Goal: Task Accomplishment & Management: Manage account settings

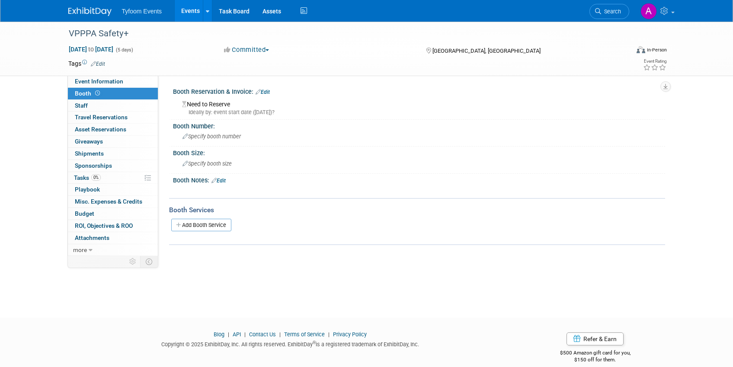
click at [267, 89] on link "Edit" at bounding box center [263, 92] width 14 height 6
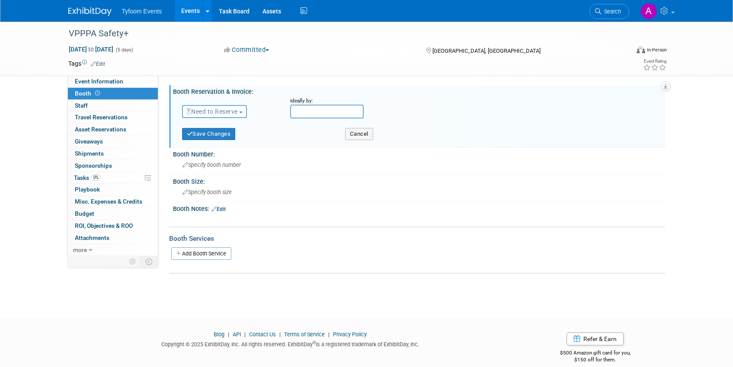
click at [238, 110] on span "Need to Reserve" at bounding box center [211, 111] width 51 height 7
click at [233, 138] on link "Reserved" at bounding box center [229, 138] width 93 height 12
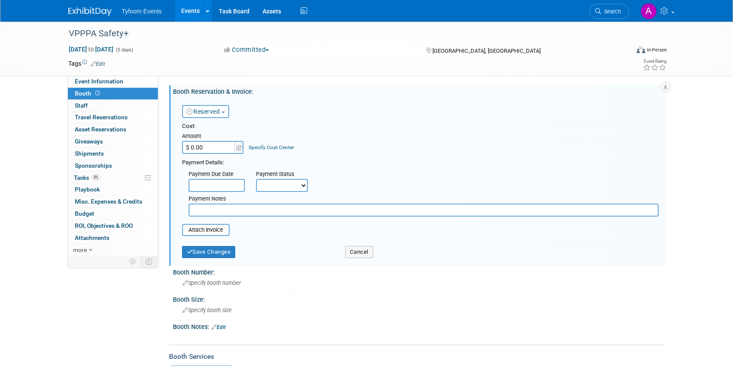
click at [216, 146] on input "$ 0.00" at bounding box center [209, 147] width 54 height 13
type input "$ 2,545.00"
click at [296, 190] on select "Not Paid Yet Partially Paid Paid in Full" at bounding box center [282, 185] width 52 height 13
select select "1"
click at [256, 179] on select "Not Paid Yet Partially Paid Paid in Full" at bounding box center [282, 185] width 52 height 13
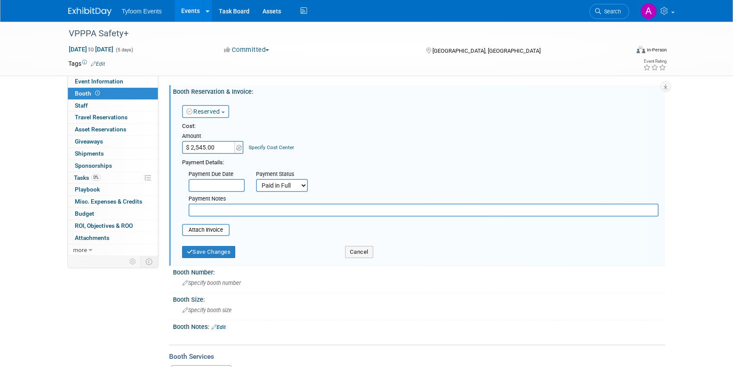
click at [272, 233] on table "Attach Invoice" at bounding box center [420, 230] width 477 height 12
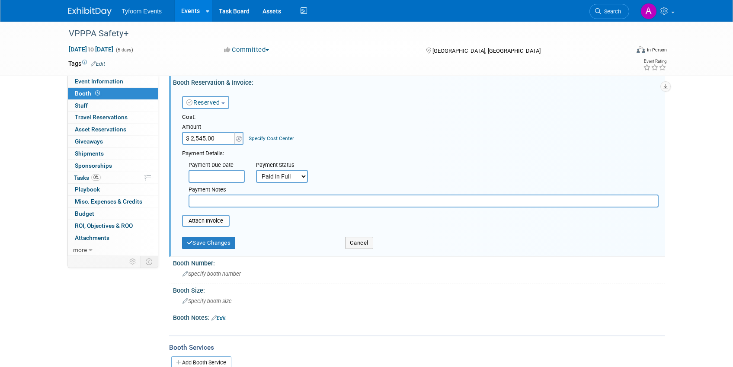
scroll to position [10, 0]
click at [198, 244] on button "Save Changes" at bounding box center [209, 243] width 54 height 12
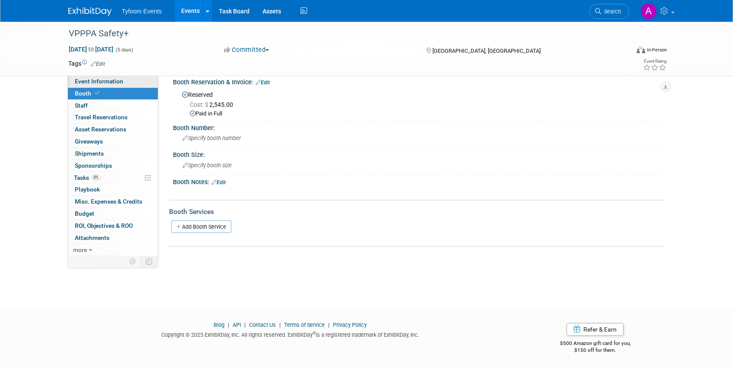
click at [102, 81] on span "Event Information" at bounding box center [99, 81] width 48 height 7
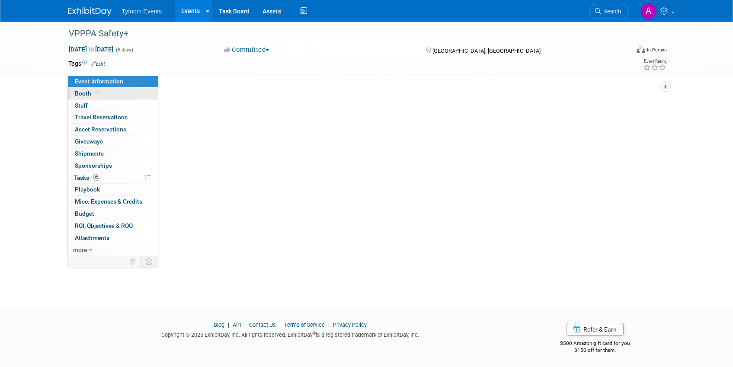
scroll to position [0, 0]
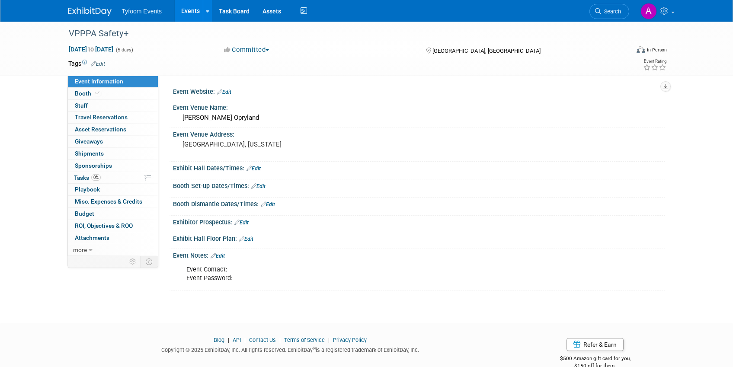
click at [237, 279] on div "Event Contact: Event Password:" at bounding box center [375, 274] width 390 height 26
click at [222, 255] on link "Edit" at bounding box center [218, 256] width 14 height 6
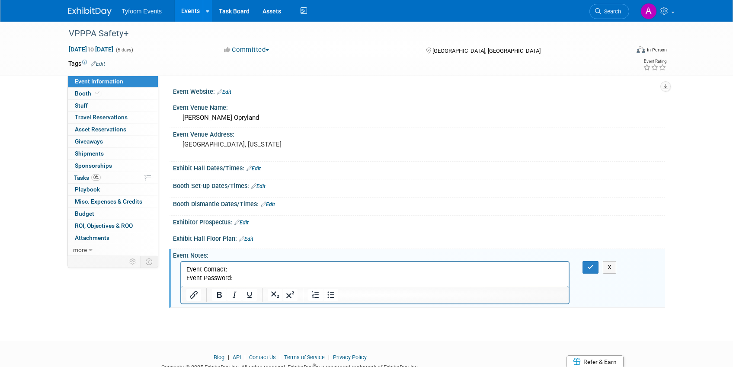
click at [241, 278] on p "Event Contact: Event Password:" at bounding box center [375, 274] width 378 height 17
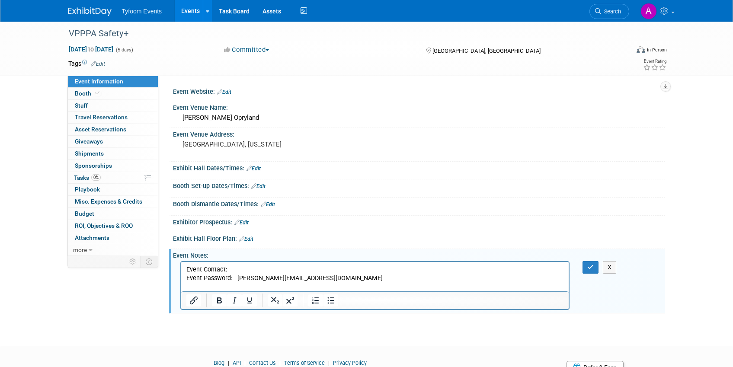
click at [250, 285] on p "Event Contact: Event Password: angie@tyfoom.com" at bounding box center [375, 279] width 378 height 26
click at [237, 284] on p "Event Contact: Event Password: angie@tyfoom.com" at bounding box center [375, 279] width 378 height 26
click at [293, 281] on p "Event Contact: Event Password: angie@tyfoom.com" at bounding box center [375, 279] width 378 height 26
click at [236, 286] on p "Rich Text Area. Press ALT-0 for help." at bounding box center [375, 287] width 378 height 9
click at [340, 276] on p "Event Contact: Event Password: angie@tyfoom.com" at bounding box center [375, 274] width 378 height 17
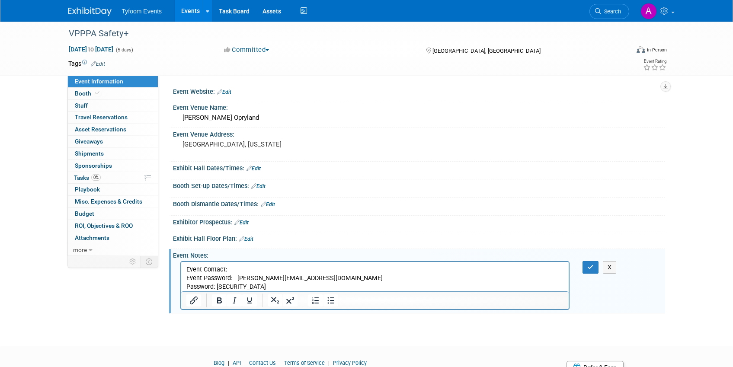
click at [246, 269] on p "Event Contact: Event Password: angie@tyfoom.com" at bounding box center [375, 274] width 378 height 17
click at [86, 92] on span "Booth" at bounding box center [88, 93] width 26 height 7
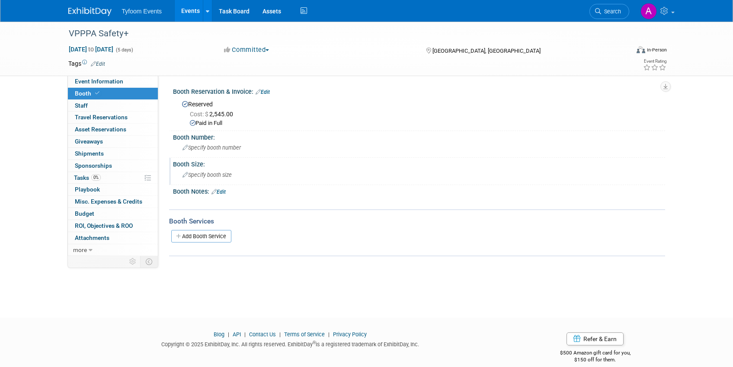
click at [199, 177] on span "Specify booth size" at bounding box center [207, 175] width 49 height 6
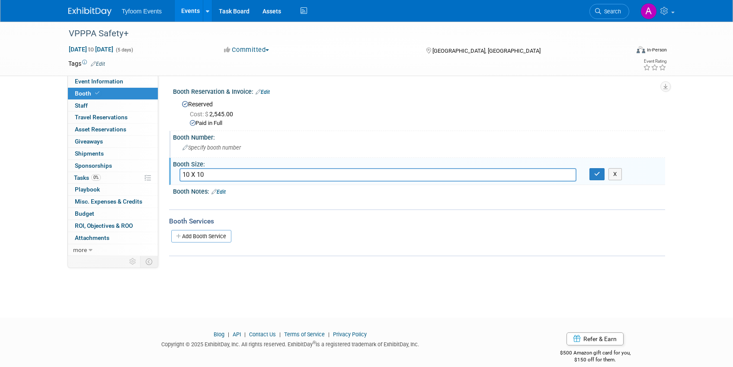
type input "10 X 10"
click at [211, 152] on div "Specify booth number" at bounding box center [419, 147] width 479 height 13
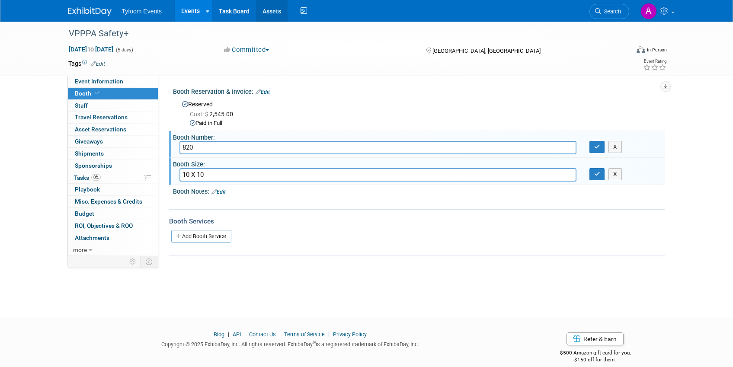
type input "820"
click at [598, 148] on icon "button" at bounding box center [598, 147] width 6 height 6
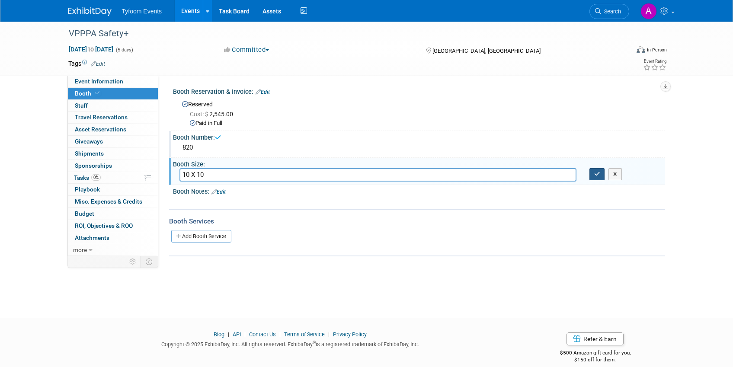
click at [597, 174] on icon "button" at bounding box center [598, 174] width 6 height 6
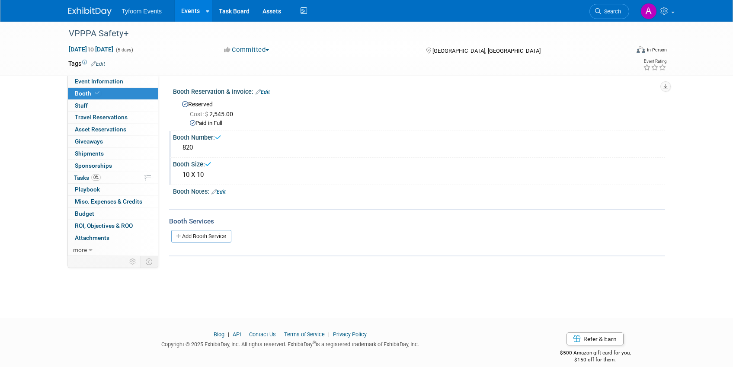
click at [226, 190] on link "Edit" at bounding box center [219, 192] width 14 height 6
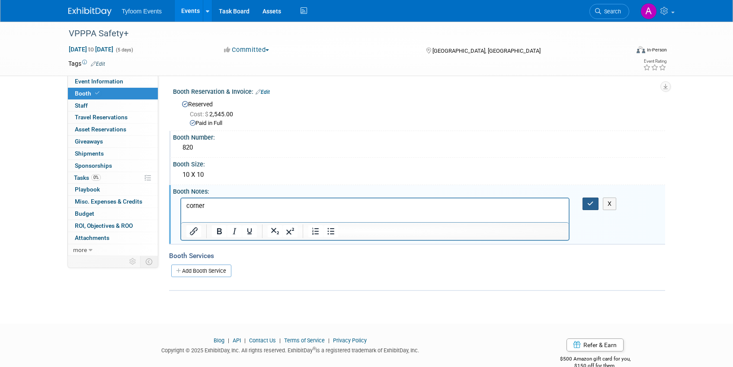
click at [592, 203] on icon "button" at bounding box center [591, 204] width 6 height 6
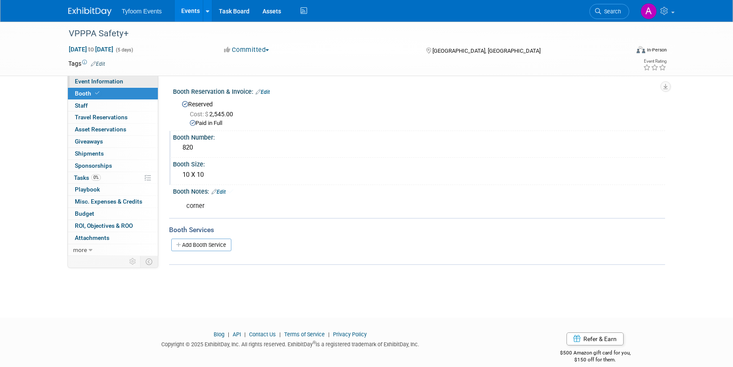
click at [93, 80] on span "Event Information" at bounding box center [99, 81] width 48 height 7
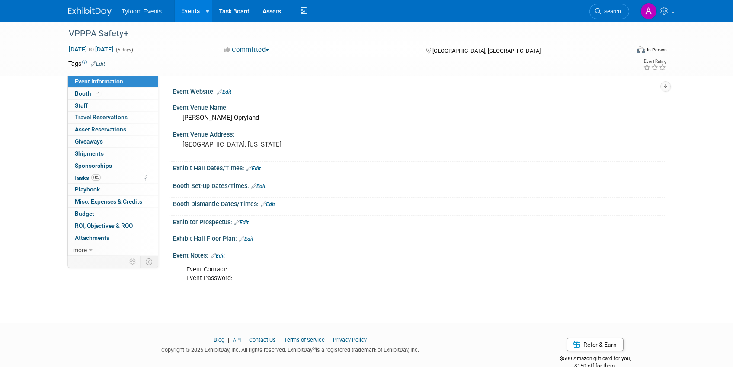
click at [248, 238] on link "Edit" at bounding box center [246, 239] width 14 height 6
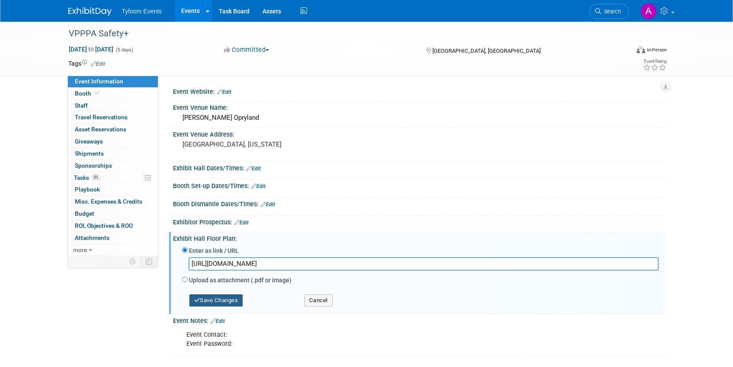
type input "https://s36.a2zinc.net/clients/VPPPA/symposium2026/Public/eventmap.aspx?shmode=E"
click at [205, 300] on button "Save Changes" at bounding box center [217, 301] width 54 height 12
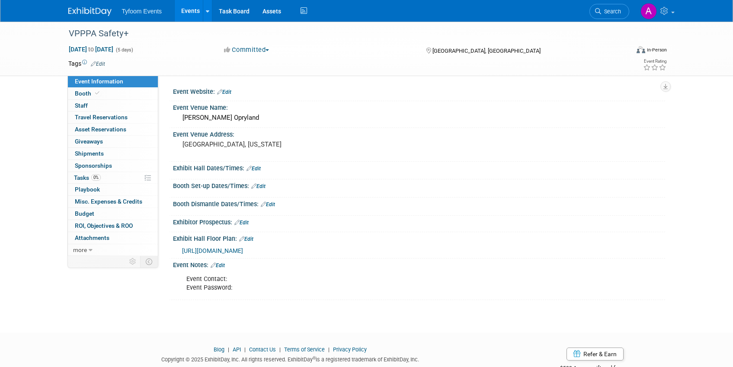
click at [222, 264] on link "Edit" at bounding box center [218, 266] width 14 height 6
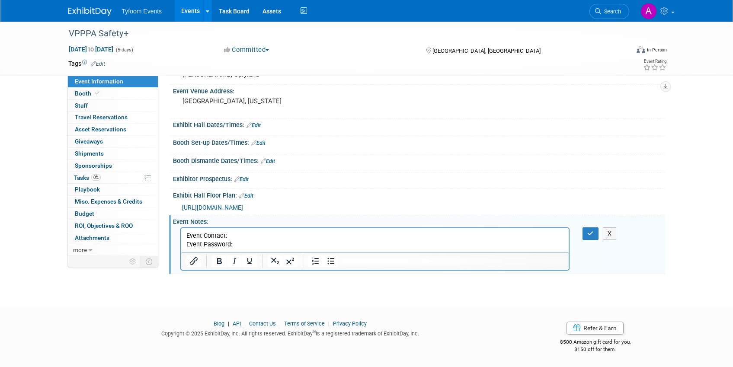
scroll to position [44, 0]
click at [614, 234] on button "X" at bounding box center [610, 233] width 14 height 13
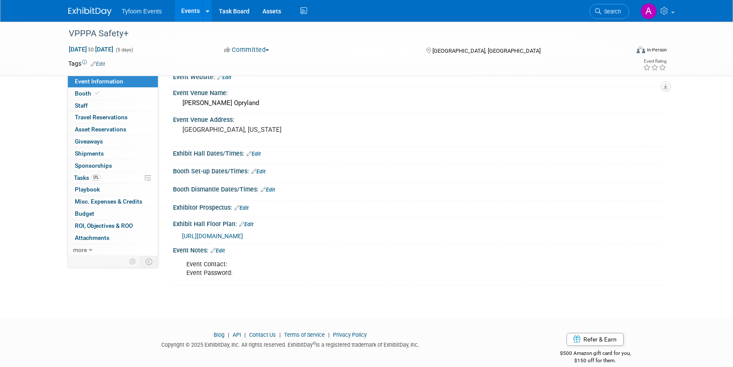
scroll to position [26, 0]
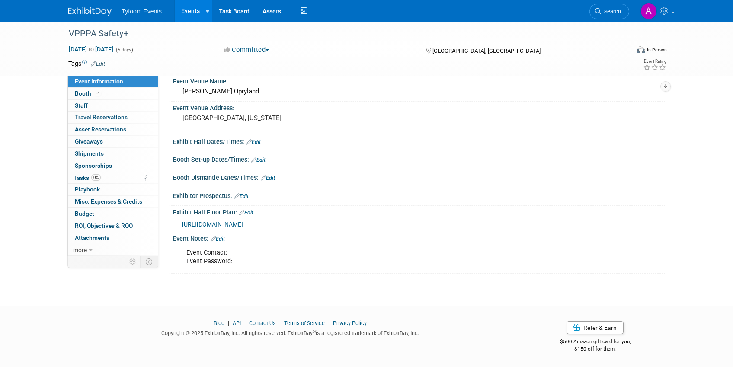
click at [221, 239] on link "Edit" at bounding box center [218, 239] width 14 height 6
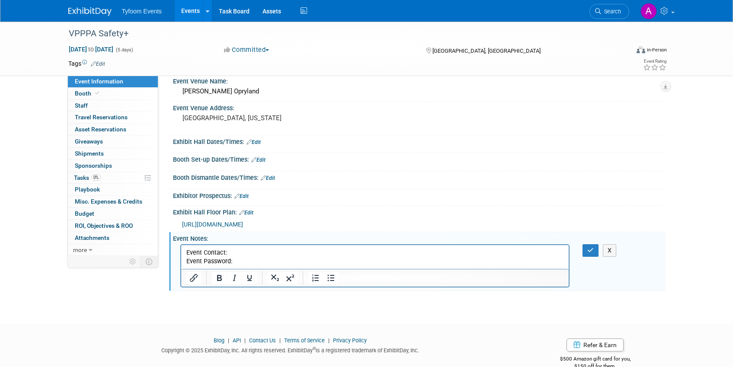
scroll to position [0, 0]
click at [236, 264] on p "Event Contact: Event Password:" at bounding box center [375, 257] width 378 height 17
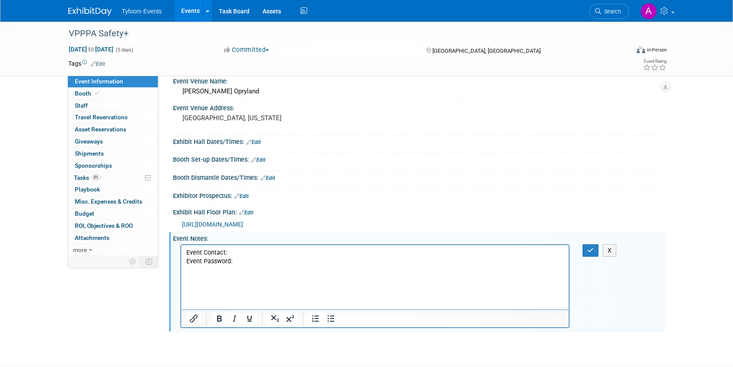
click at [188, 289] on p "Rich Text Area. Press ALT-0 for help." at bounding box center [375, 287] width 378 height 9
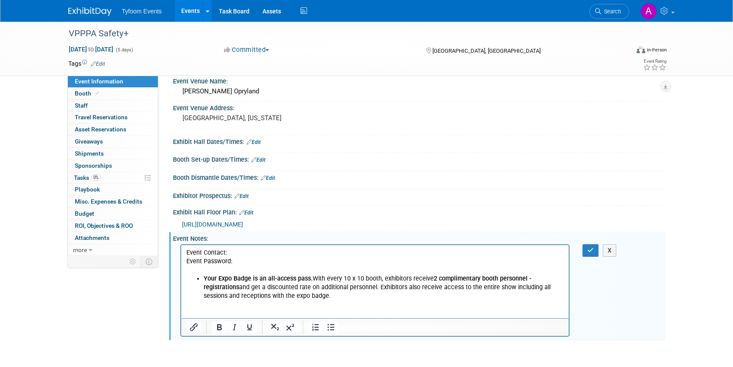
click at [235, 253] on p "Event Contact: Event Password:" at bounding box center [375, 257] width 378 height 17
click at [244, 261] on p "Event Contact: Lisa Silba Event Password:" at bounding box center [375, 257] width 378 height 17
click at [260, 252] on p "Event Contact: Lisa Silba Event Password: angie@tyfoom.com password" at bounding box center [375, 257] width 378 height 17
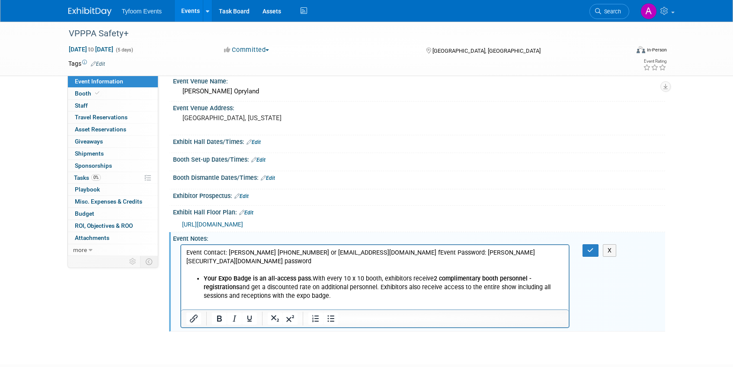
click at [355, 252] on p "Event Contact: Lisa Silba 703-761-6518 or lsiber@vpppa.org fEvent Password: ang…" at bounding box center [375, 257] width 378 height 17
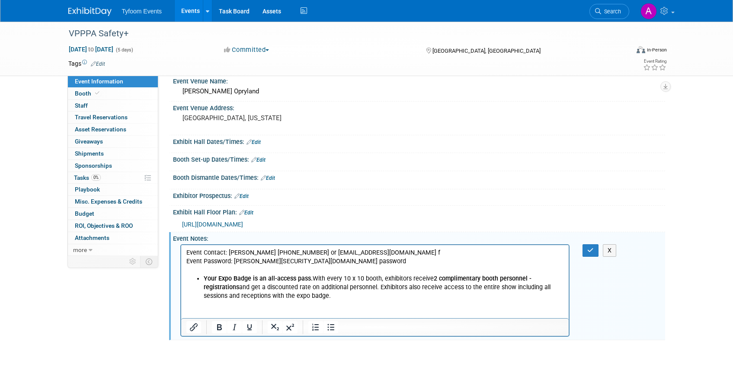
click at [357, 252] on p "Event Contact: Lisa Silba 703-761-6518 or lsiber@vpppa.org f" at bounding box center [375, 253] width 378 height 9
click at [114, 52] on span "Aug 30, 2026 to Sep 3, 2026" at bounding box center [90, 49] width 45 height 8
select select "7"
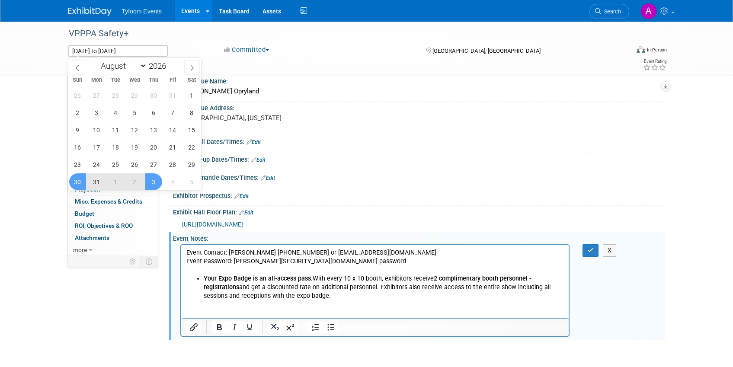
click at [136, 182] on span "2" at bounding box center [134, 182] width 17 height 17
type input "[DATE]"
click at [68, 185] on div "26 27 28 29 30 31 1 2 3 4 5 6 7 8 9 10 11 12 13 14 15 16 17 18 19 20 21 22 23 2…" at bounding box center [134, 139] width 133 height 104
click at [76, 183] on span "30" at bounding box center [77, 182] width 17 height 17
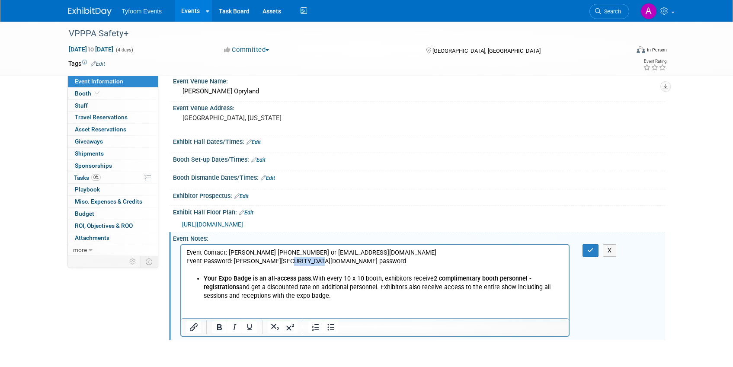
drag, startPoint x: 289, startPoint y: 262, endPoint x: 330, endPoint y: 262, distance: 40.7
click at [330, 262] on p "Event Password: angie@tyfoom.com password" at bounding box center [375, 261] width 378 height 9
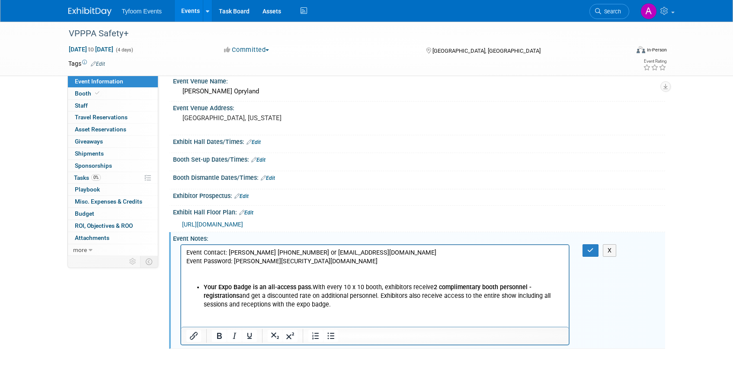
click at [241, 273] on p "Rich Text Area. Press ALT-0 for help." at bounding box center [375, 270] width 378 height 9
click at [254, 256] on p "Event Contact: Lisa Silba 703-761-6518 or lsiber@vpppa.org" at bounding box center [375, 253] width 378 height 9
click at [352, 273] on p "Password: 153EBJH2" at bounding box center [375, 270] width 378 height 9
click at [591, 251] on icon "button" at bounding box center [591, 251] width 6 height 6
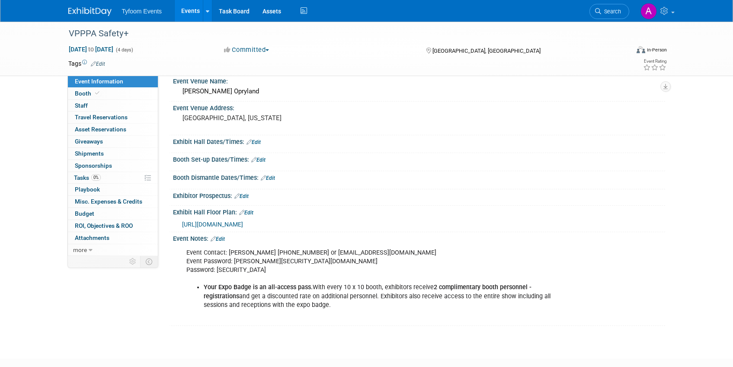
drag, startPoint x: 265, startPoint y: 270, endPoint x: 295, endPoint y: 267, distance: 29.6
click at [295, 267] on div "Event Contact: [PERSON_NAME] [PHONE_NUMBER] or [EMAIL_ADDRESS][DOMAIN_NAME] Eve…" at bounding box center [375, 283] width 390 height 78
click at [296, 268] on div "Event Contact: [PERSON_NAME] [PHONE_NUMBER] or [EMAIL_ADDRESS][DOMAIN_NAME] Eve…" at bounding box center [375, 283] width 390 height 78
drag, startPoint x: 264, startPoint y: 270, endPoint x: 297, endPoint y: 270, distance: 33.3
click at [297, 270] on div "Event Contact: [PERSON_NAME] [PHONE_NUMBER] or [EMAIL_ADDRESS][DOMAIN_NAME] Eve…" at bounding box center [375, 283] width 390 height 78
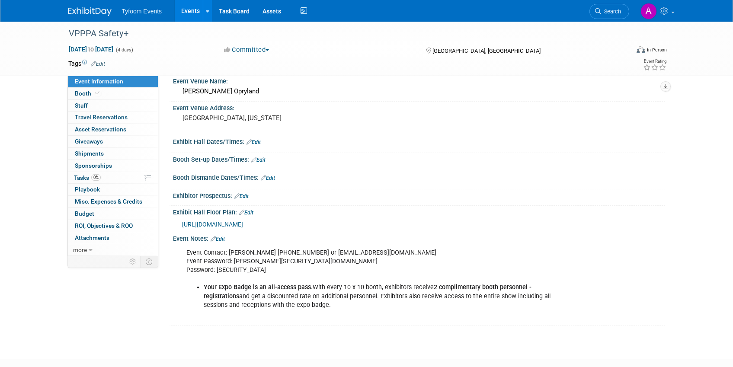
copy div "153EBJH2"
click at [87, 91] on span "Booth" at bounding box center [88, 93] width 26 height 7
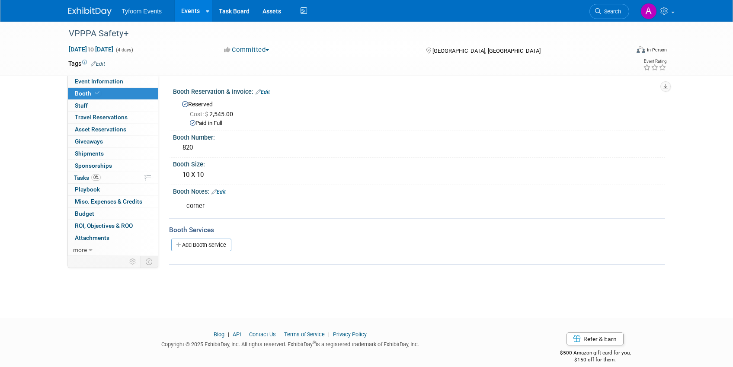
click at [266, 92] on link "Edit" at bounding box center [263, 92] width 14 height 6
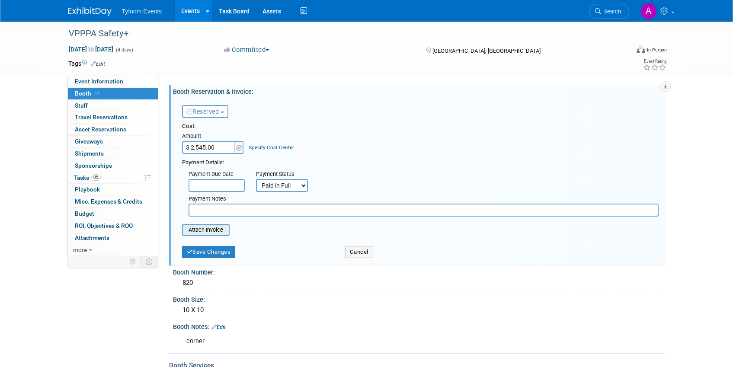
click at [201, 230] on input "file" at bounding box center [177, 230] width 103 height 10
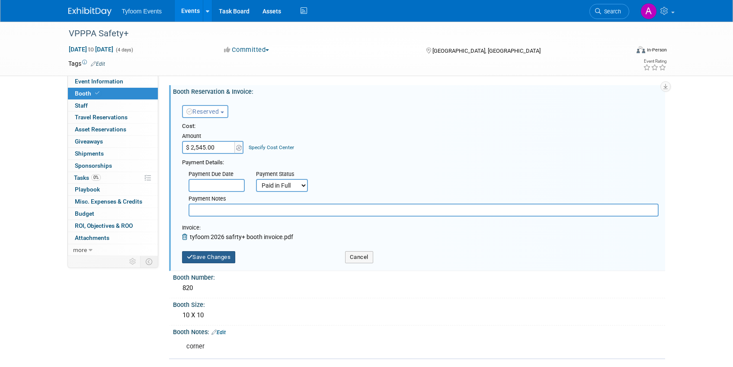
click at [197, 258] on button "Save Changes" at bounding box center [209, 257] width 54 height 12
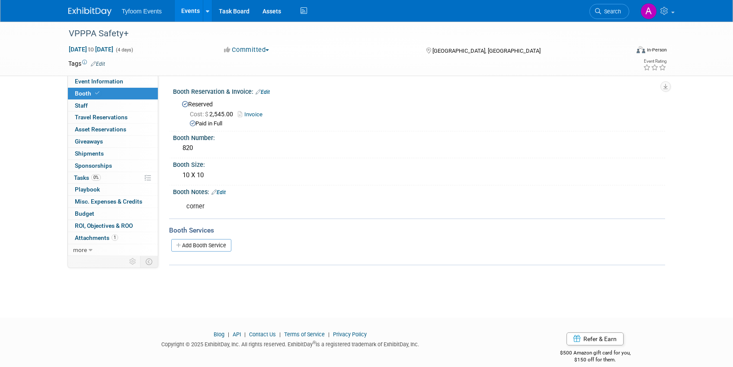
click at [188, 13] on link "Events" at bounding box center [191, 11] width 32 height 22
